Goal: Task Accomplishment & Management: Manage account settings

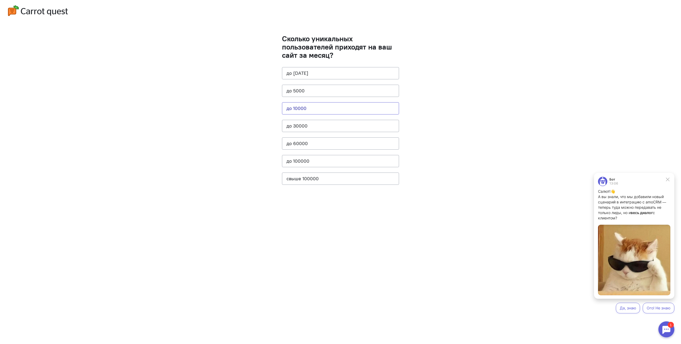
click at [320, 109] on button "до 10000" at bounding box center [340, 108] width 117 height 12
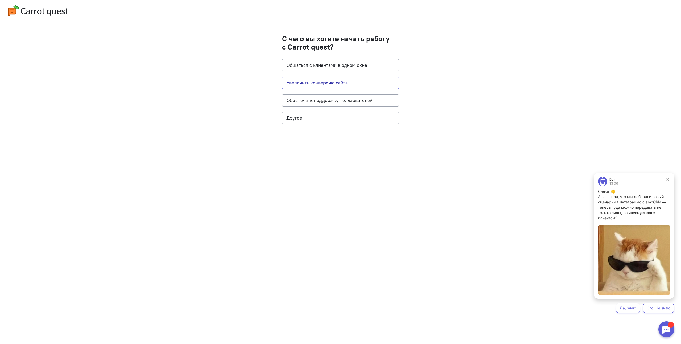
click at [351, 83] on button "Увеличить конверсию сайта" at bounding box center [340, 83] width 117 height 12
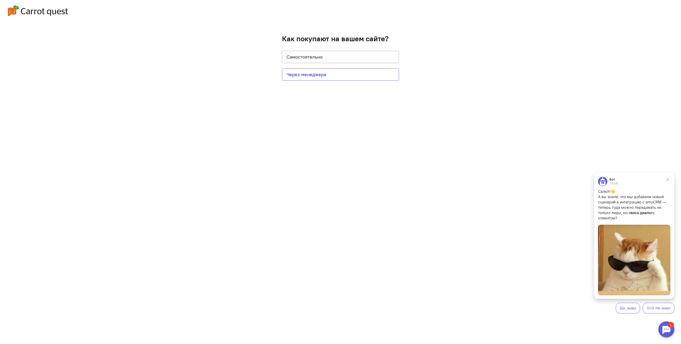
click at [325, 74] on button "Через менеджера" at bounding box center [340, 74] width 117 height 12
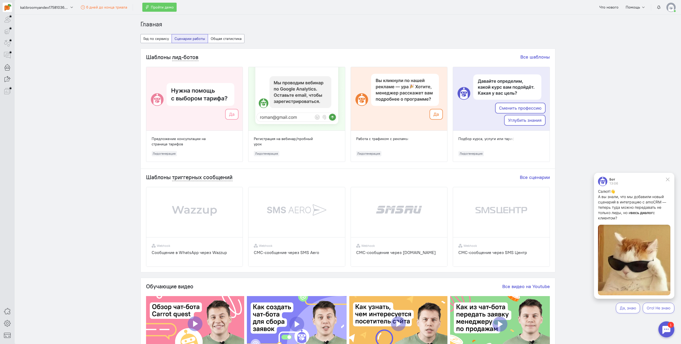
click at [668, 7] on img at bounding box center [670, 7] width 9 height 9
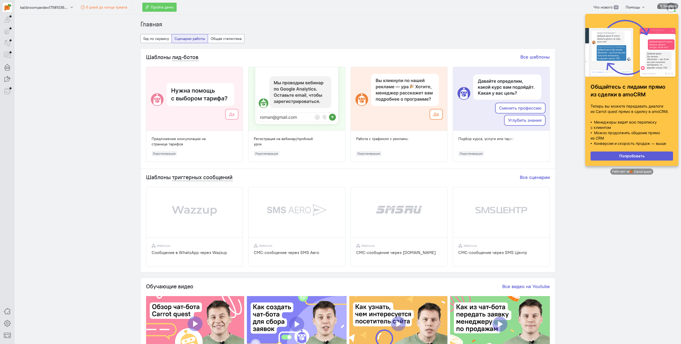
click at [629, 58] on div at bounding box center [632, 48] width 82 height 59
click at [673, 5] on div "Закрыть" at bounding box center [669, 6] width 13 height 6
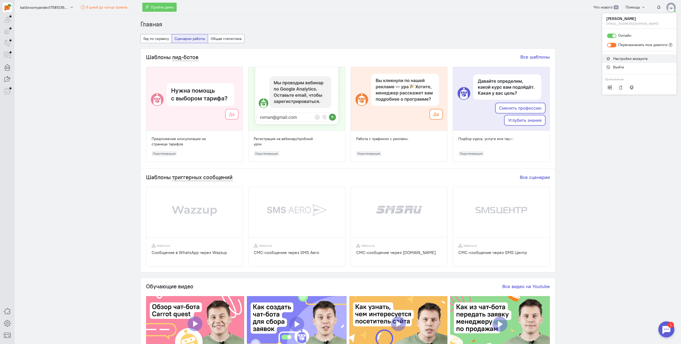
click at [633, 59] on span "Настройки аккаунта" at bounding box center [630, 58] width 34 height 5
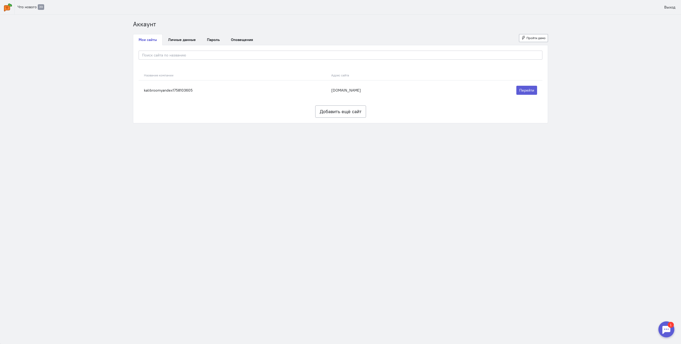
click at [177, 46] on div "Название компании Адрес сайта kalibroomyandex1758103605 [DOMAIN_NAME] [GEOGRAPH…" at bounding box center [340, 84] width 414 height 78
click at [177, 40] on link "Личные данные" at bounding box center [182, 39] width 39 height 11
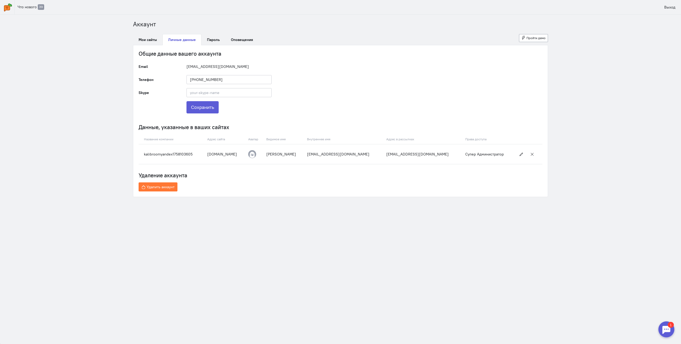
drag, startPoint x: 202, startPoint y: 67, endPoint x: 185, endPoint y: 65, distance: 17.6
click at [185, 65] on div "[EMAIL_ADDRESS][DOMAIN_NAME]" at bounding box center [229, 66] width 96 height 9
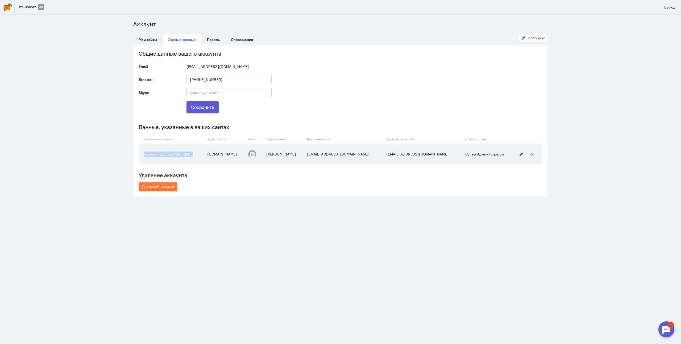
drag, startPoint x: 194, startPoint y: 154, endPoint x: 144, endPoint y: 156, distance: 50.0
click at [144, 156] on td "kalibroomyandex1758103605" at bounding box center [172, 154] width 66 height 20
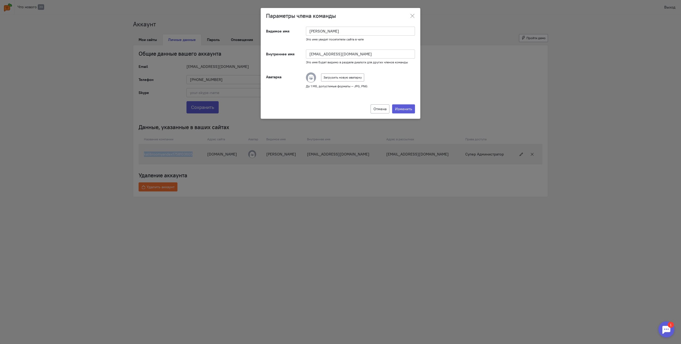
copy td "kalibroomyandex1758103605"
click at [413, 16] on icon at bounding box center [412, 15] width 5 height 5
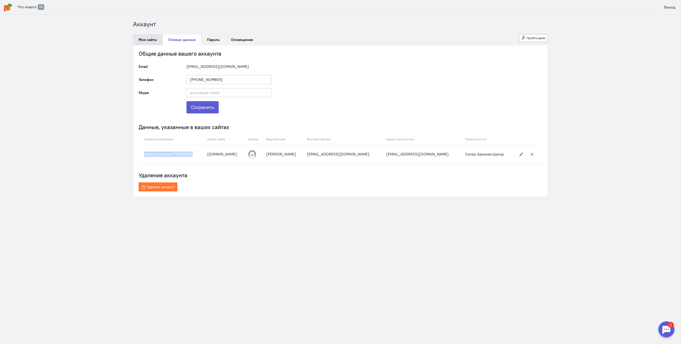
click at [148, 42] on link "Мои сайты" at bounding box center [148, 39] width 30 height 11
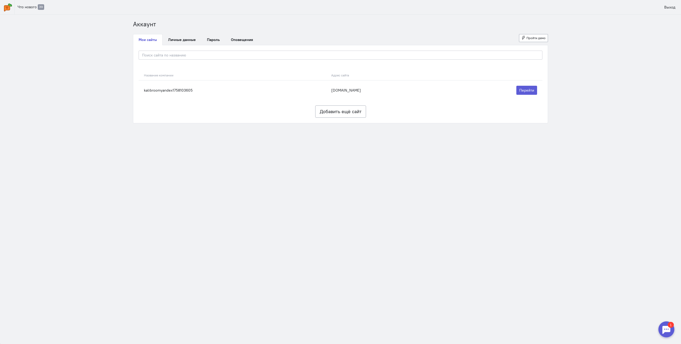
click at [10, 6] on img at bounding box center [8, 7] width 8 height 8
click at [8, 6] on img at bounding box center [8, 7] width 8 height 8
